Goal: Navigation & Orientation: Find specific page/section

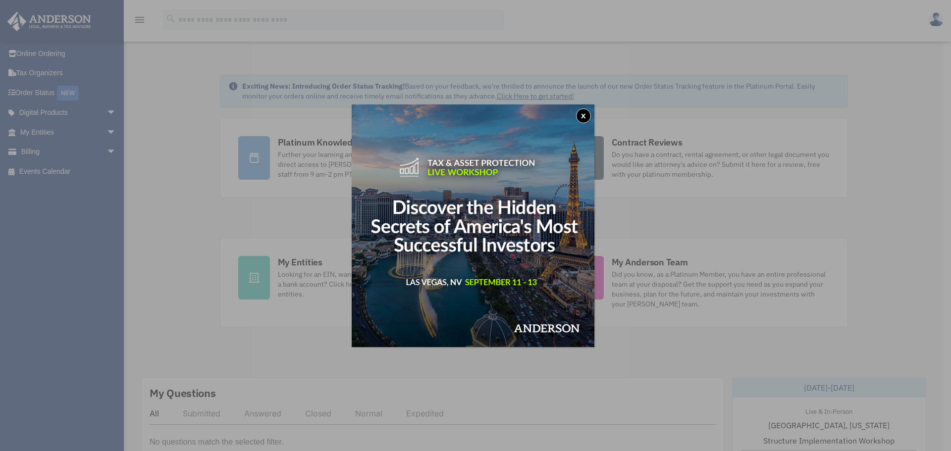
click at [588, 112] on button "x" at bounding box center [583, 115] width 15 height 15
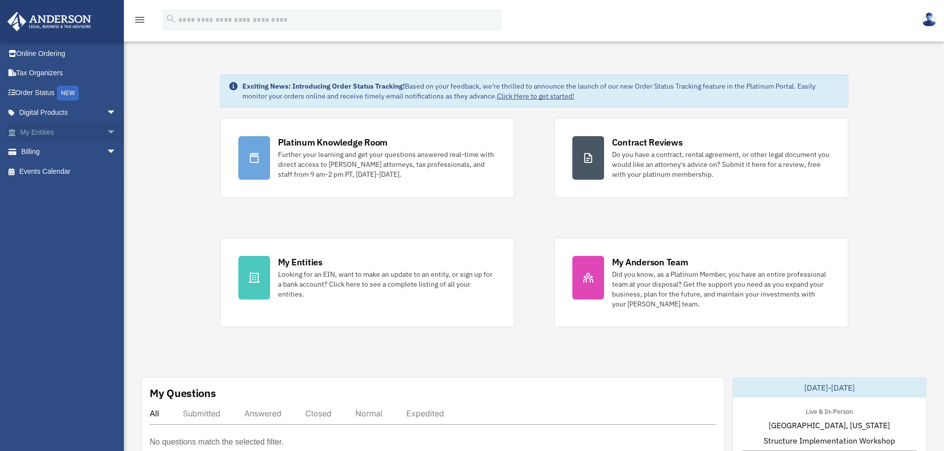
click at [46, 136] on link "My Entities arrow_drop_down" at bounding box center [69, 132] width 124 height 20
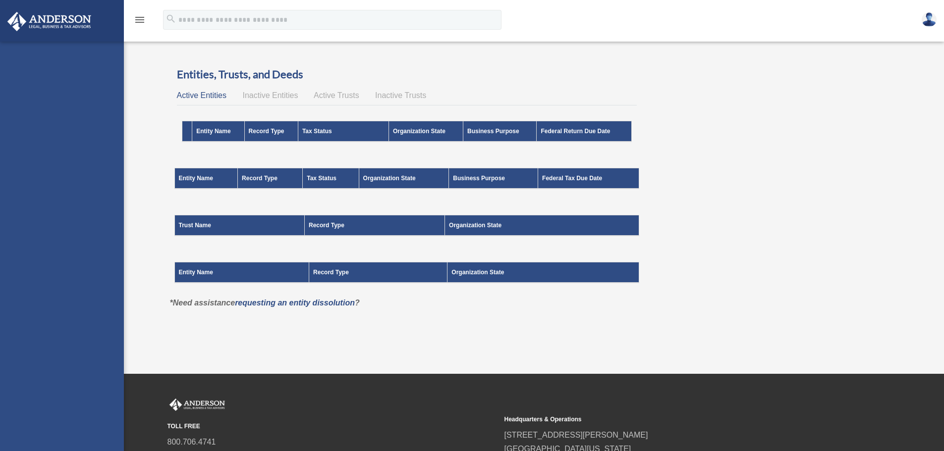
click at [43, 52] on div "[PERSON_NAME][EMAIL_ADDRESS][DOMAIN_NAME] Sign Out [PERSON_NAME][EMAIL_ADDRESS]…" at bounding box center [62, 267] width 124 height 451
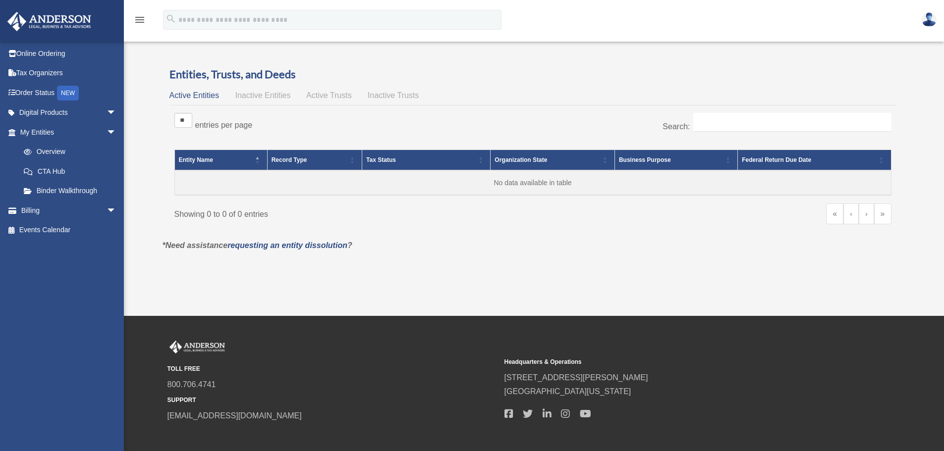
click at [197, 94] on span "Active Entities" at bounding box center [194, 95] width 50 height 8
click at [49, 74] on link "Tax Organizers" at bounding box center [69, 73] width 124 height 20
click at [36, 131] on link "My Entities arrow_drop_down" at bounding box center [69, 132] width 124 height 20
click at [46, 150] on link "Overview" at bounding box center [72, 152] width 117 height 20
click at [58, 149] on link "Overview" at bounding box center [72, 152] width 117 height 20
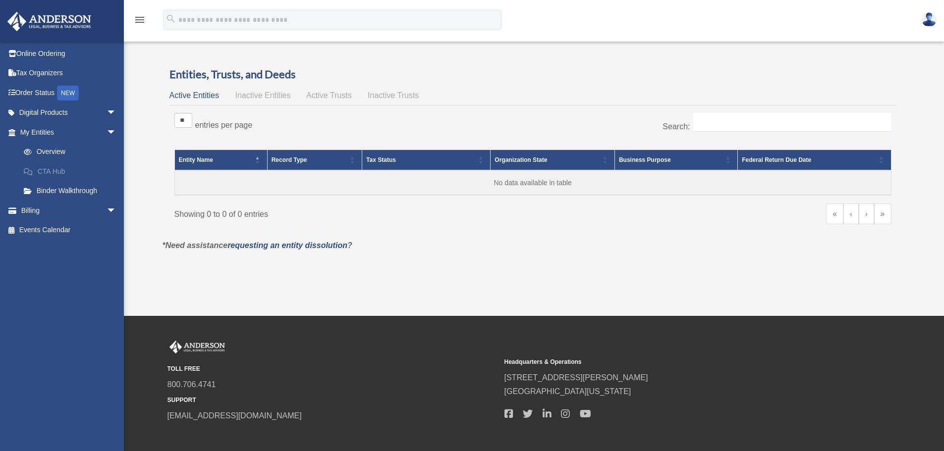
click at [58, 169] on link "CTA Hub" at bounding box center [72, 171] width 117 height 20
click at [58, 194] on link "Binder Walkthrough" at bounding box center [72, 191] width 117 height 20
